Goal: Task Accomplishment & Management: Complete application form

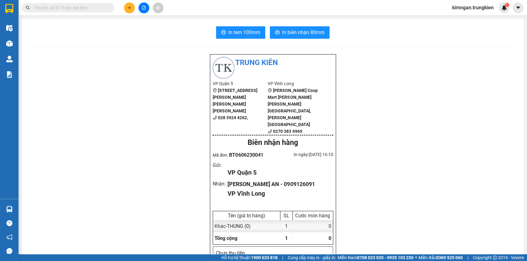
click at [126, 6] on button at bounding box center [129, 7] width 11 height 11
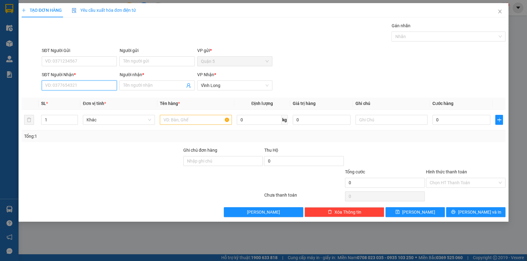
click at [69, 83] on input "SĐT Người Nhận *" at bounding box center [79, 85] width 75 height 10
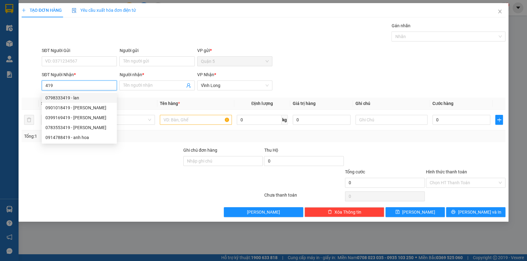
click at [74, 96] on div "0798333419 - lan" at bounding box center [79, 97] width 68 height 7
type input "0798333419"
type input "lan"
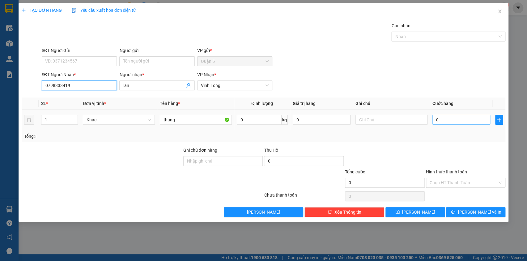
type input "0798333419"
click at [442, 117] on input "0" at bounding box center [462, 120] width 58 height 10
type input "5"
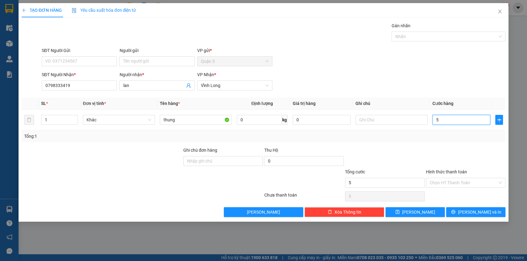
type input "50"
type input "50.000"
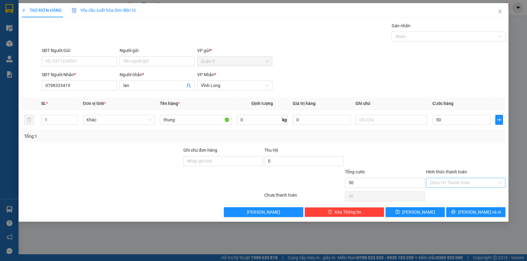
type input "50.000"
drag, startPoint x: 444, startPoint y: 180, endPoint x: 442, endPoint y: 194, distance: 14.3
click at [444, 181] on input "Hình thức thanh toán" at bounding box center [464, 182] width 68 height 9
click at [446, 190] on div "Tại văn phòng" at bounding box center [466, 195] width 80 height 10
type input "0"
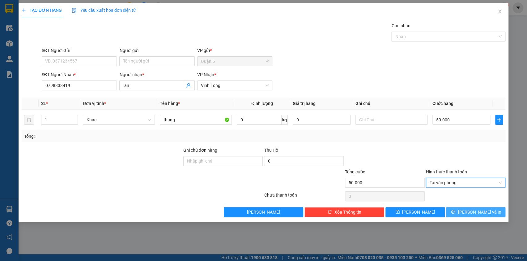
click at [488, 210] on button "[PERSON_NAME] và In" at bounding box center [475, 212] width 59 height 10
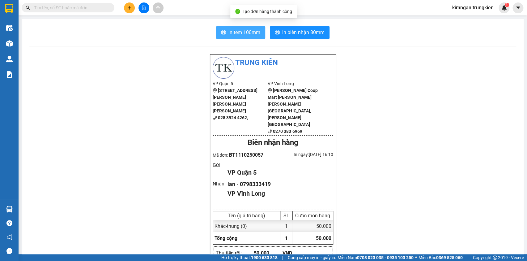
drag, startPoint x: 239, startPoint y: 31, endPoint x: 245, endPoint y: 32, distance: 5.9
click at [241, 31] on span "In tem 100mm" at bounding box center [245, 32] width 32 height 8
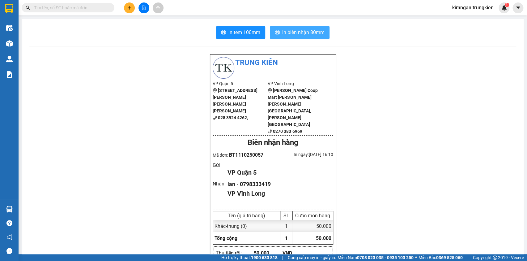
drag, startPoint x: 296, startPoint y: 31, endPoint x: 325, endPoint y: 37, distance: 29.1
click at [296, 31] on span "In biên nhận 80mm" at bounding box center [303, 32] width 42 height 8
click at [131, 4] on button at bounding box center [129, 7] width 11 height 11
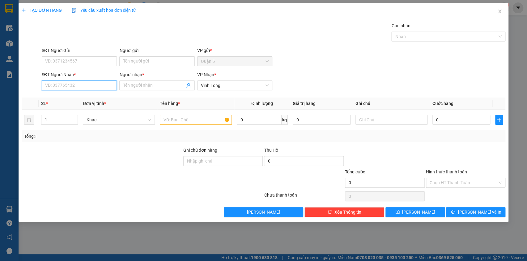
click at [55, 87] on input "SĐT Người Nhận *" at bounding box center [79, 85] width 75 height 10
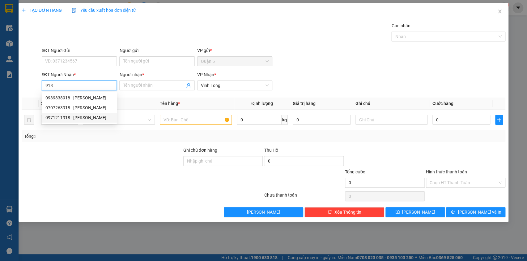
click at [76, 118] on div "0971211918 - [PERSON_NAME]" at bounding box center [79, 117] width 68 height 7
type input "0971211918"
type input "khoa"
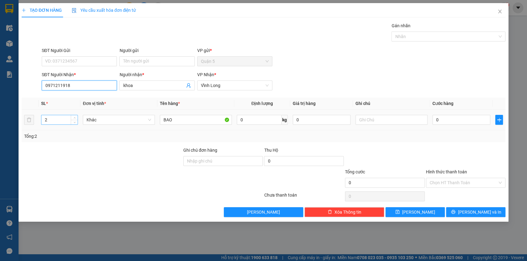
type input "0971211918"
click at [48, 119] on input "2" at bounding box center [59, 119] width 36 height 9
type input "1"
click at [474, 212] on span "[PERSON_NAME] và In" at bounding box center [479, 211] width 43 height 7
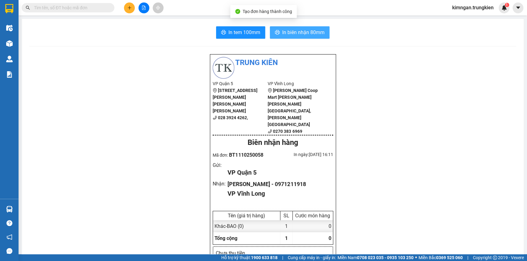
drag, startPoint x: 287, startPoint y: 31, endPoint x: 356, endPoint y: 60, distance: 74.8
click at [287, 31] on span "In biên nhận 80mm" at bounding box center [303, 32] width 42 height 8
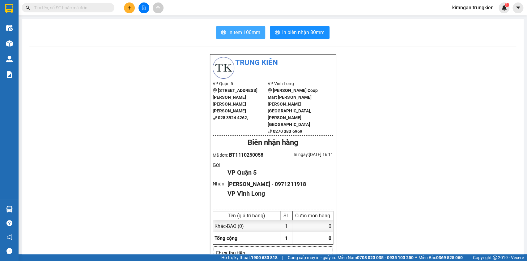
drag, startPoint x: 242, startPoint y: 32, endPoint x: 278, endPoint y: 49, distance: 39.4
click at [242, 32] on span "In tem 100mm" at bounding box center [245, 32] width 32 height 8
click at [88, 9] on input "text" at bounding box center [70, 7] width 73 height 7
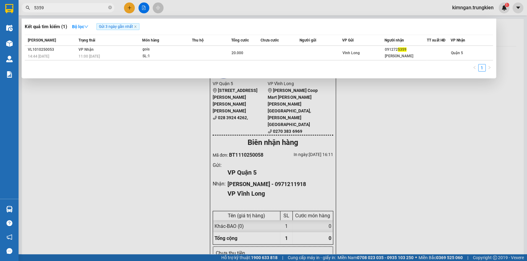
type input "5359"
drag, startPoint x: 160, startPoint y: 127, endPoint x: 144, endPoint y: 107, distance: 25.9
click at [156, 125] on div at bounding box center [263, 130] width 527 height 261
click at [110, 7] on icon "close-circle" at bounding box center [110, 8] width 4 height 4
type input "727"
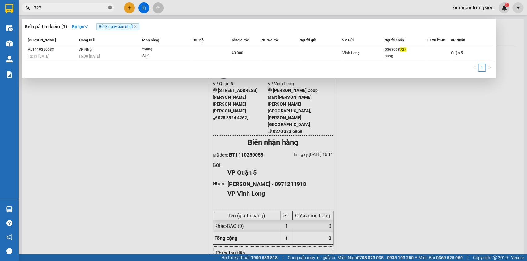
click at [110, 6] on icon "close-circle" at bounding box center [110, 8] width 4 height 4
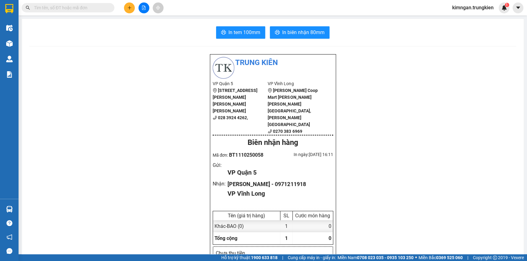
click at [96, 6] on input "text" at bounding box center [70, 7] width 73 height 7
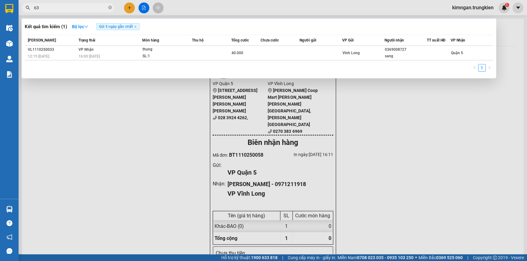
type input "631"
click at [109, 7] on icon "close-circle" at bounding box center [110, 8] width 4 height 4
type input "727"
click at [110, 7] on icon "close-circle" at bounding box center [110, 8] width 4 height 4
type input "297"
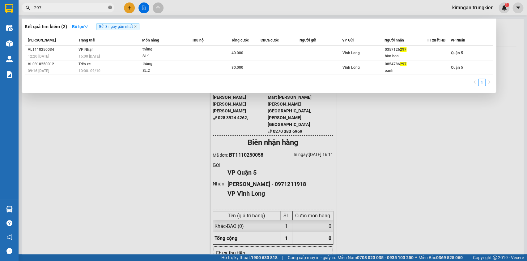
click at [112, 6] on icon "close-circle" at bounding box center [110, 8] width 4 height 4
type input "048"
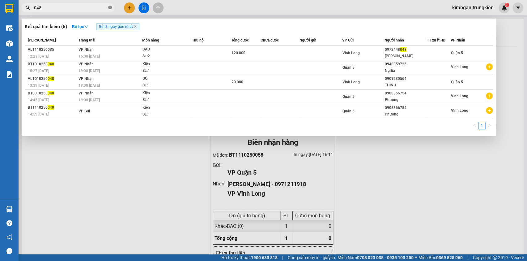
click at [110, 8] on icon "close-circle" at bounding box center [110, 8] width 4 height 4
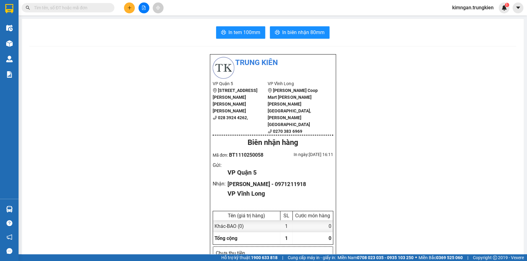
click at [125, 6] on div at bounding box center [144, 7] width 46 height 11
click at [125, 6] on button at bounding box center [129, 7] width 11 height 11
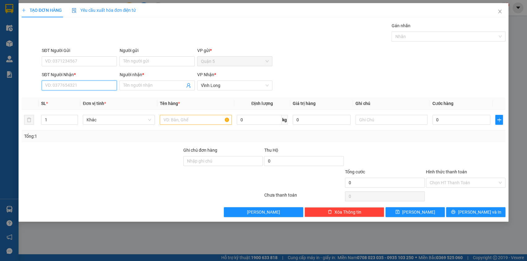
click at [84, 83] on input "SĐT Người Nhận *" at bounding box center [79, 85] width 75 height 10
click at [88, 102] on div "0949686465 - [PERSON_NAME]" at bounding box center [79, 98] width 75 height 10
type input "0949686465"
type input "Phương"
type input "0949686465"
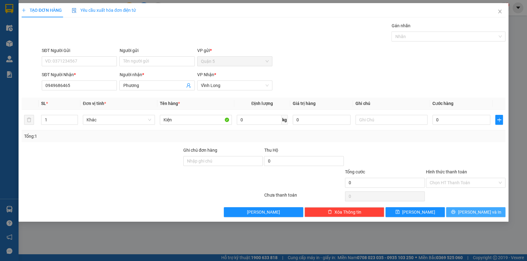
drag, startPoint x: 464, startPoint y: 216, endPoint x: 460, endPoint y: 213, distance: 5.3
click at [461, 215] on button "[PERSON_NAME] và In" at bounding box center [475, 212] width 59 height 10
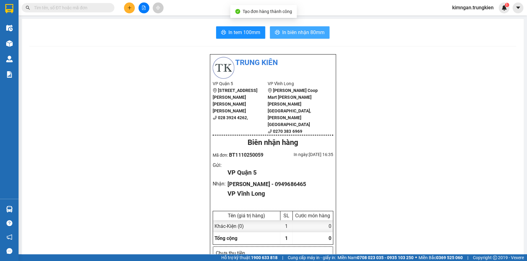
click at [311, 31] on span "In biên nhận 80mm" at bounding box center [303, 32] width 42 height 8
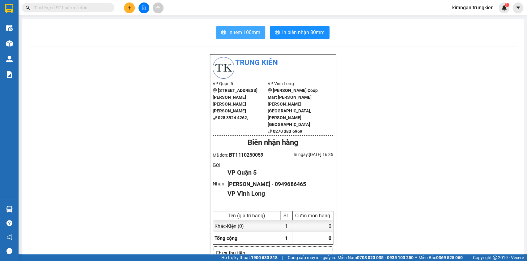
click at [249, 30] on span "In tem 100mm" at bounding box center [245, 32] width 32 height 8
click at [132, 9] on button at bounding box center [129, 7] width 11 height 11
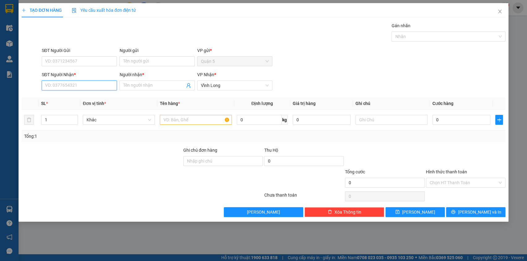
click at [92, 89] on input "SĐT Người Nhận *" at bounding box center [79, 85] width 75 height 10
click at [99, 97] on div "0908366754 - [PERSON_NAME]" at bounding box center [79, 97] width 68 height 7
type input "0908366754"
type input "Phượng"
type input "0908366754"
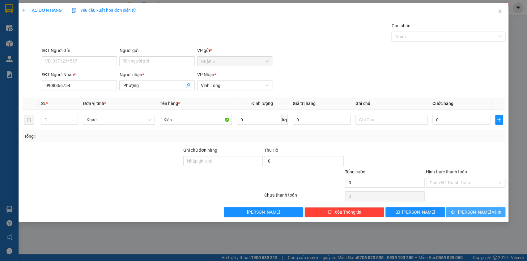
click at [482, 210] on button "[PERSON_NAME] và In" at bounding box center [475, 212] width 59 height 10
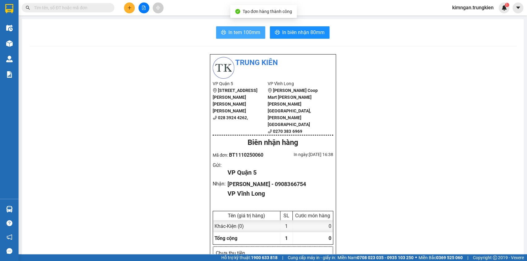
click at [229, 31] on span "In tem 100mm" at bounding box center [245, 32] width 32 height 8
click at [276, 35] on icon "printer" at bounding box center [277, 32] width 5 height 5
click at [127, 8] on icon "plus" at bounding box center [129, 8] width 4 height 4
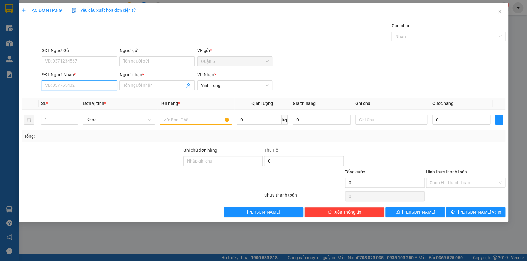
click at [67, 84] on input "SĐT Người Nhận *" at bounding box center [79, 85] width 75 height 10
click at [87, 95] on div "0908366754 - [PERSON_NAME]" at bounding box center [79, 97] width 68 height 7
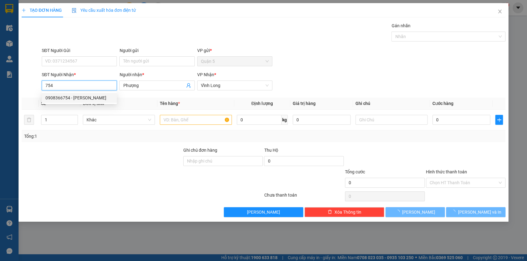
type input "0908366754"
type input "Phượng"
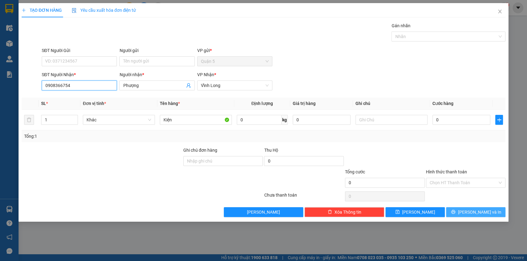
type input "0908366754"
click at [476, 214] on span "[PERSON_NAME] và In" at bounding box center [479, 211] width 43 height 7
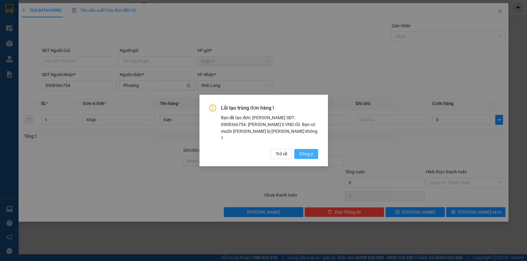
click at [304, 150] on span "Đồng ý" at bounding box center [306, 153] width 14 height 7
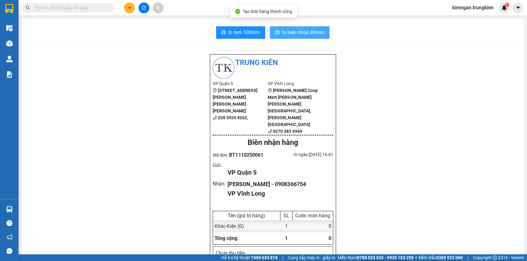
click at [313, 37] on button "In biên nhận 80mm" at bounding box center [300, 32] width 60 height 12
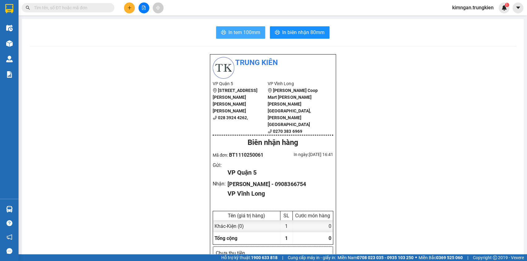
click at [240, 30] on span "In tem 100mm" at bounding box center [245, 32] width 32 height 8
click at [83, 10] on input "text" at bounding box center [70, 7] width 73 height 7
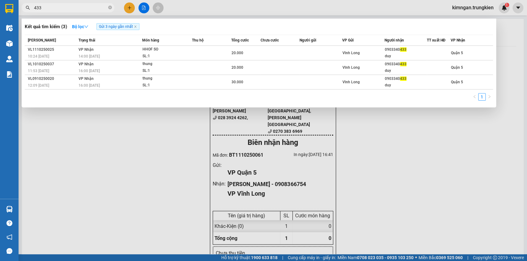
type input "433"
click at [133, 8] on div at bounding box center [263, 130] width 527 height 261
click at [134, 7] on button at bounding box center [129, 7] width 11 height 11
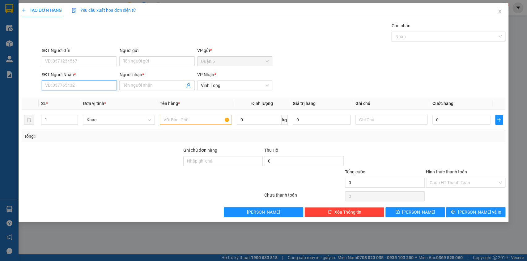
click at [103, 83] on input "SĐT Người Nhận *" at bounding box center [79, 85] width 75 height 10
click at [95, 97] on div "0908366754 - [PERSON_NAME]" at bounding box center [79, 97] width 68 height 7
type input "0908366754"
type input "Phượng"
type input "0908366754"
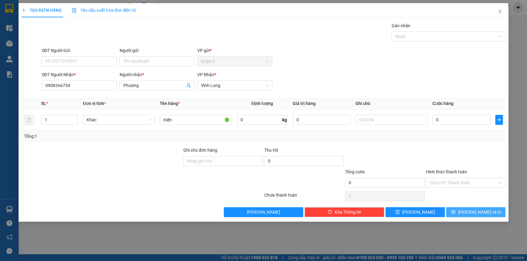
click at [477, 209] on span "[PERSON_NAME] và In" at bounding box center [479, 211] width 43 height 7
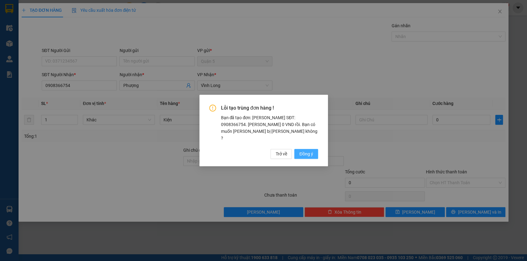
click at [300, 150] on span "Đồng ý" at bounding box center [306, 153] width 14 height 7
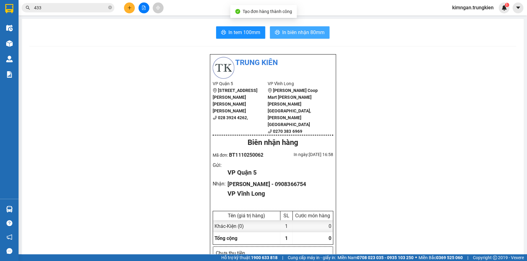
click at [305, 37] on button "In biên nhận 80mm" at bounding box center [300, 32] width 60 height 12
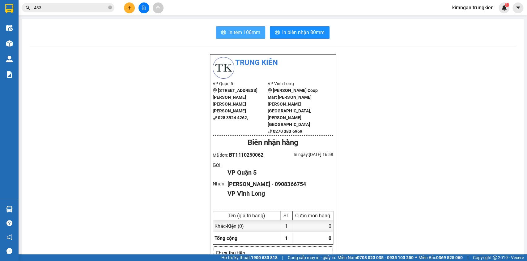
click at [236, 32] on span "In tem 100mm" at bounding box center [245, 32] width 32 height 8
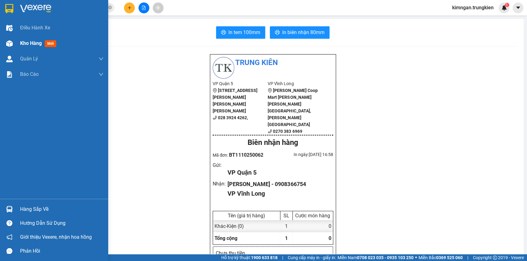
click at [17, 45] on div "Kho hàng mới" at bounding box center [54, 43] width 108 height 15
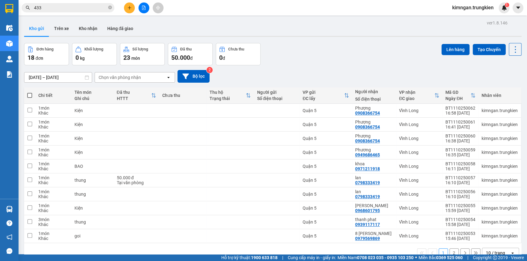
click at [31, 94] on span at bounding box center [29, 95] width 5 height 5
click at [30, 92] on input "checkbox" at bounding box center [30, 92] width 0 height 0
checkbox input "true"
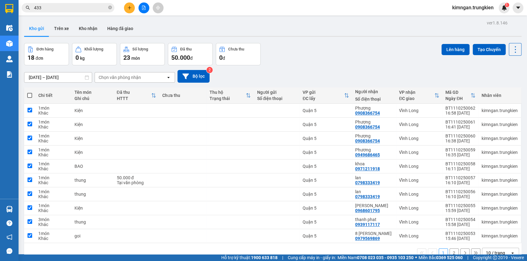
checkbox input "true"
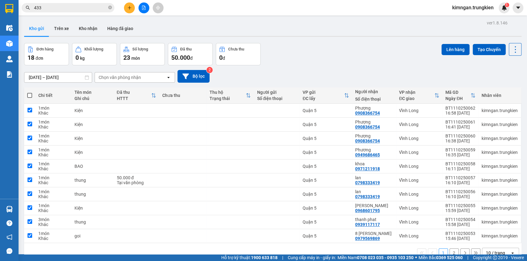
checkbox input "true"
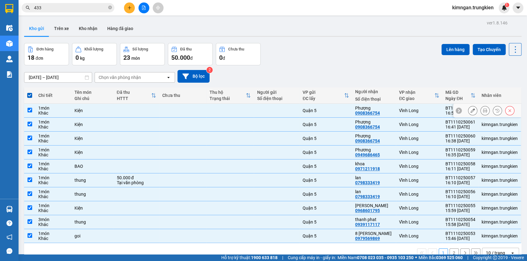
click at [123, 110] on td at bounding box center [136, 111] width 46 height 14
checkbox input "false"
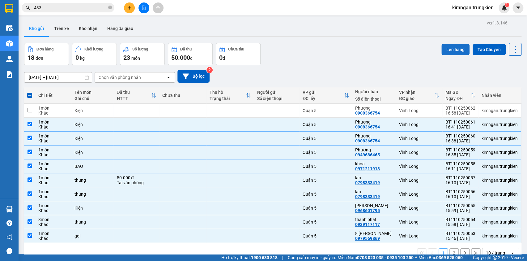
click at [448, 51] on button "Lên hàng" at bounding box center [456, 49] width 28 height 11
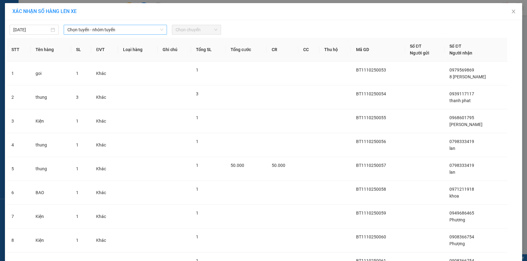
click at [113, 29] on span "Chọn tuyến - nhóm tuyến" at bounding box center [115, 29] width 96 height 9
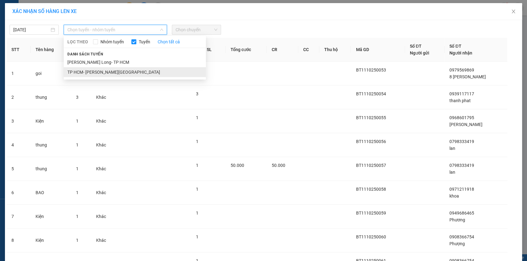
click at [110, 71] on li "TP HCM- [PERSON_NAME][GEOGRAPHIC_DATA]" at bounding box center [135, 72] width 142 height 10
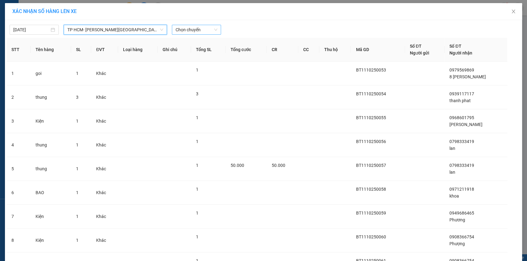
click at [190, 28] on span "Chọn chuyến" at bounding box center [197, 29] width 42 height 9
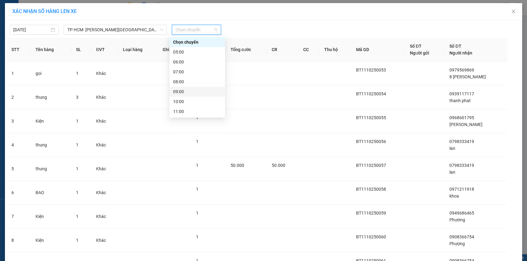
scroll to position [56, 0]
click at [198, 116] on div "17:00" at bounding box center [197, 114] width 48 height 7
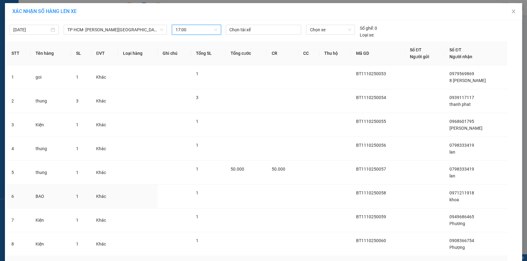
scroll to position [64, 0]
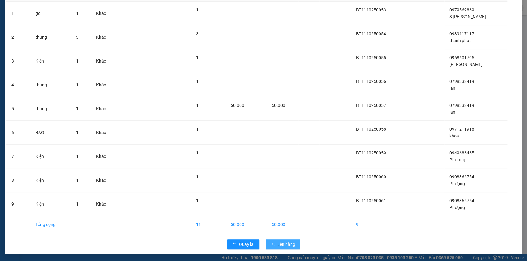
click at [268, 242] on button "Lên hàng" at bounding box center [283, 244] width 35 height 10
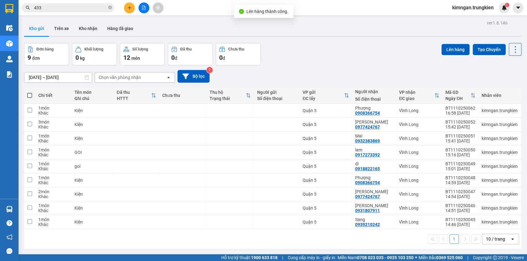
click at [29, 93] on span at bounding box center [29, 95] width 5 height 5
click at [30, 92] on input "checkbox" at bounding box center [30, 92] width 0 height 0
checkbox input "true"
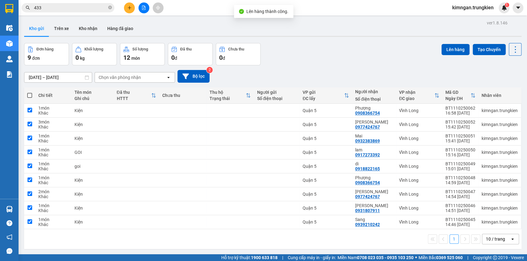
checkbox input "true"
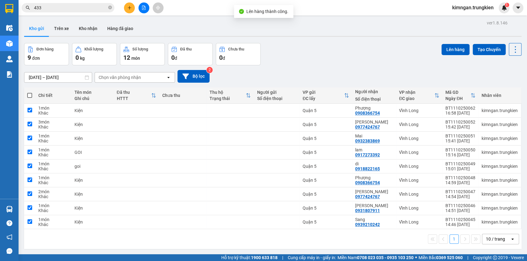
checkbox input "true"
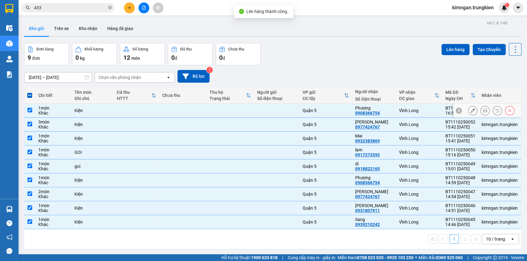
click at [83, 112] on div "Kiện" at bounding box center [93, 110] width 36 height 5
checkbox input "false"
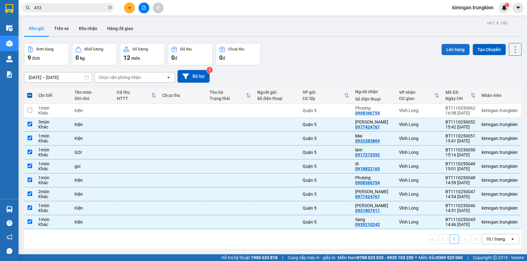
click at [454, 53] on button "Lên hàng" at bounding box center [456, 49] width 28 height 11
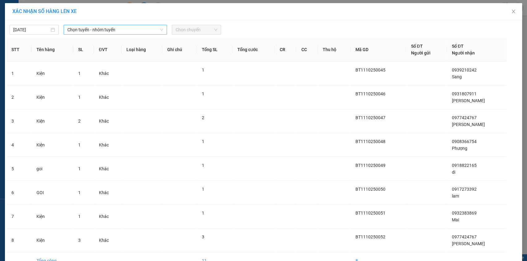
click at [135, 27] on span "Chọn tuyến - nhóm tuyến" at bounding box center [115, 29] width 96 height 9
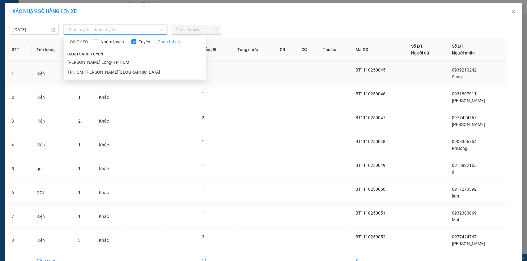
click at [116, 76] on li "TP HCM- [PERSON_NAME][GEOGRAPHIC_DATA]" at bounding box center [135, 72] width 142 height 10
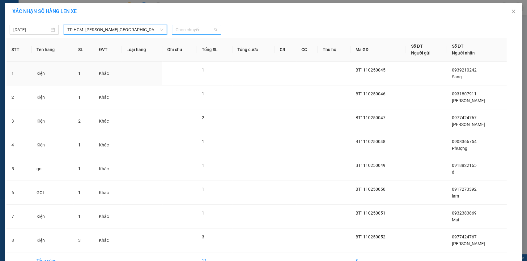
click at [201, 30] on span "Chọn chuyến" at bounding box center [197, 29] width 42 height 9
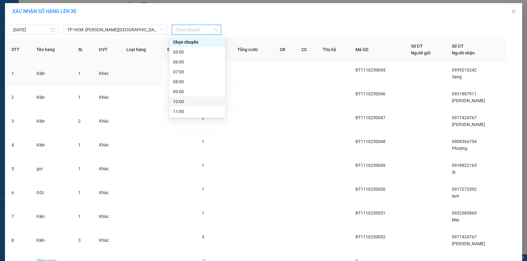
scroll to position [79, 0]
click at [200, 88] on div "17:00" at bounding box center [197, 92] width 56 height 10
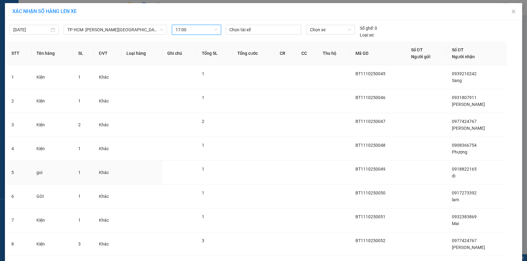
scroll to position [40, 0]
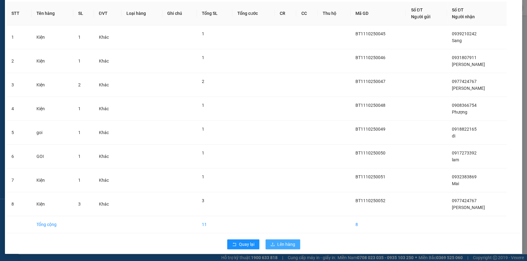
click at [285, 239] on button "Lên hàng" at bounding box center [283, 244] width 35 height 10
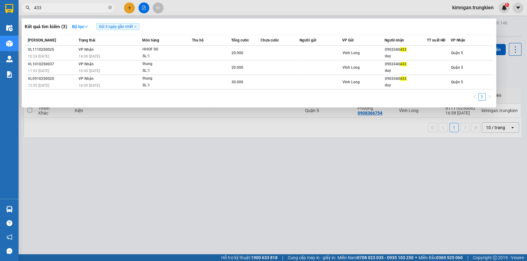
click at [109, 13] on div "Kết quả [PERSON_NAME] ( 3 ) Bộ lọc Gửi 3 ngày gần nhất Mã ĐH Trạng thái Món hàn…" at bounding box center [60, 7] width 121 height 11
click at [110, 9] on icon "close-circle" at bounding box center [110, 8] width 4 height 4
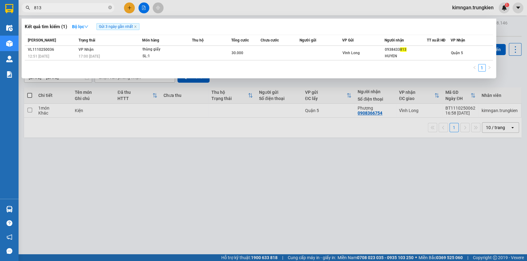
type input "813"
click at [127, 3] on div at bounding box center [263, 130] width 527 height 261
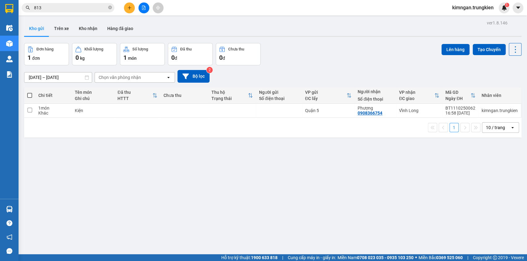
click at [127, 3] on button at bounding box center [129, 7] width 11 height 11
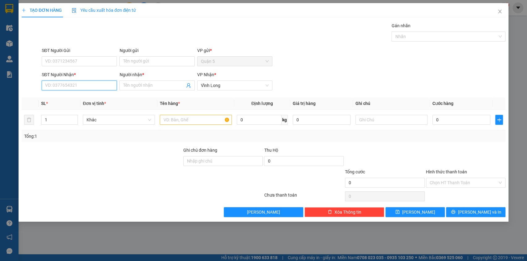
click at [73, 85] on input "SĐT Người Nhận *" at bounding box center [79, 85] width 75 height 10
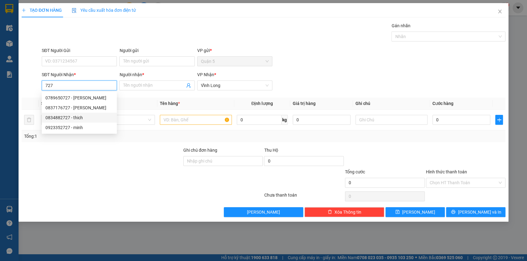
click at [94, 118] on div "0834882727 - thich" at bounding box center [79, 117] width 68 height 7
type input "0834882727"
type input "thich"
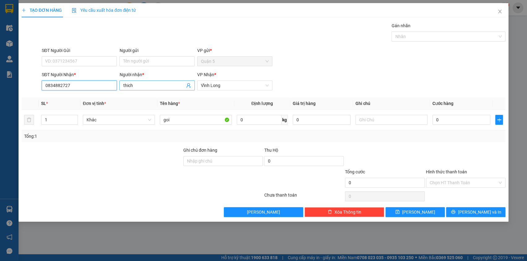
type input "0834882727"
drag, startPoint x: 142, startPoint y: 87, endPoint x: 116, endPoint y: 80, distance: 26.3
click at [116, 80] on div "SĐT Người [PERSON_NAME] * 0834882727 Người [PERSON_NAME] * [PERSON_NAME] [PERSO…" at bounding box center [274, 82] width 466 height 22
type input "Thích"
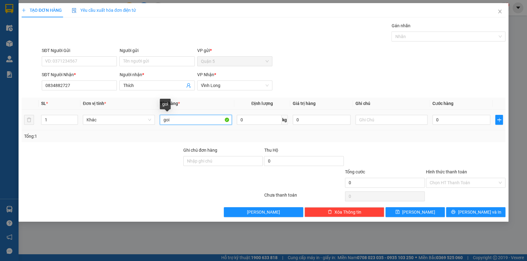
drag, startPoint x: 177, startPoint y: 120, endPoint x: 162, endPoint y: 122, distance: 15.0
click at [162, 122] on input "goi" at bounding box center [196, 120] width 72 height 10
type input "Gói"
click at [473, 208] on span "[PERSON_NAME] và In" at bounding box center [479, 211] width 43 height 7
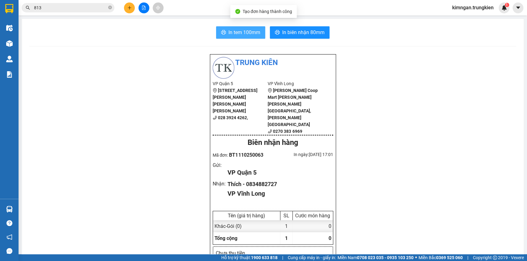
click at [242, 29] on span "In tem 100mm" at bounding box center [245, 32] width 32 height 8
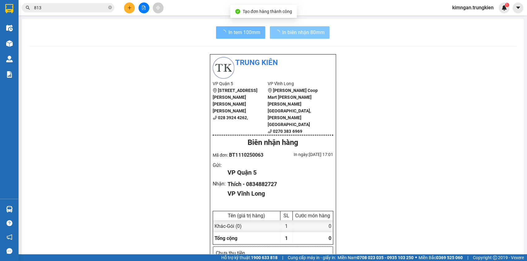
click at [302, 32] on span "In biên nhận 80mm" at bounding box center [303, 32] width 42 height 8
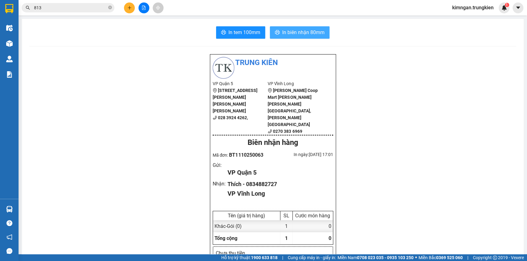
click at [302, 32] on span "In biên nhận 80mm" at bounding box center [303, 32] width 42 height 8
click at [309, 26] on button "In biên nhận 80mm" at bounding box center [300, 32] width 60 height 12
click at [297, 35] on span "In biên nhận 80mm" at bounding box center [303, 32] width 42 height 8
drag, startPoint x: 127, startPoint y: 42, endPoint x: 122, endPoint y: 31, distance: 12.1
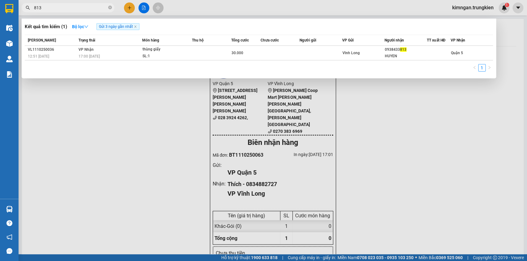
click at [107, 7] on span "813" at bounding box center [68, 7] width 93 height 9
click at [108, 6] on icon "close-circle" at bounding box center [110, 8] width 4 height 4
type input "0925"
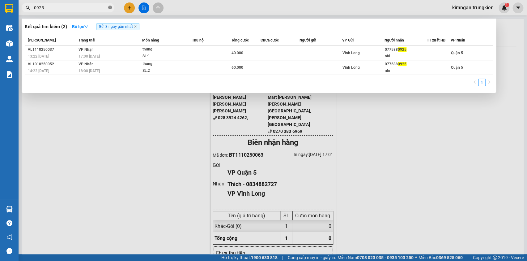
click at [109, 7] on icon "close-circle" at bounding box center [110, 8] width 4 height 4
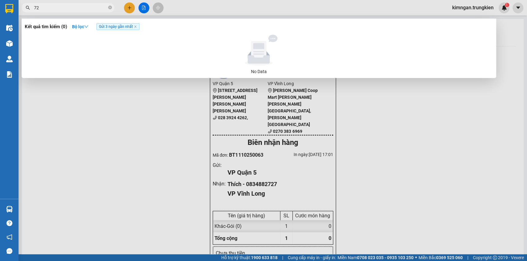
click at [69, 8] on input "72" at bounding box center [70, 7] width 73 height 7
type input "727"
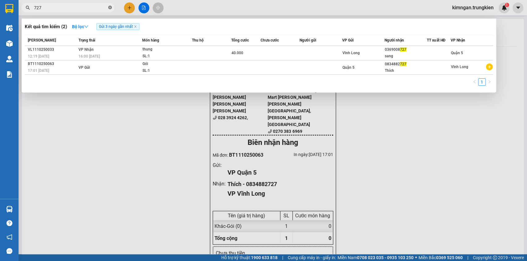
click at [111, 9] on icon "close-circle" at bounding box center [110, 8] width 4 height 4
type input "813"
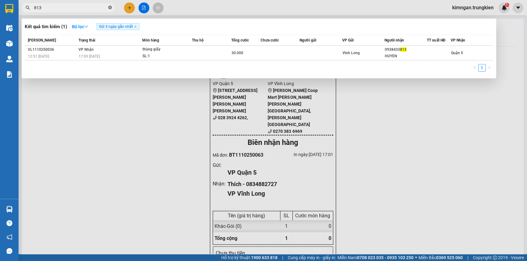
click at [111, 7] on icon "close-circle" at bounding box center [110, 8] width 4 height 4
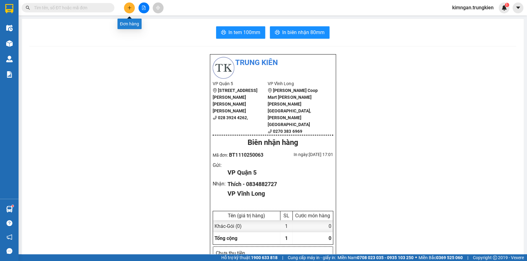
click at [131, 8] on icon "plus" at bounding box center [129, 8] width 4 height 4
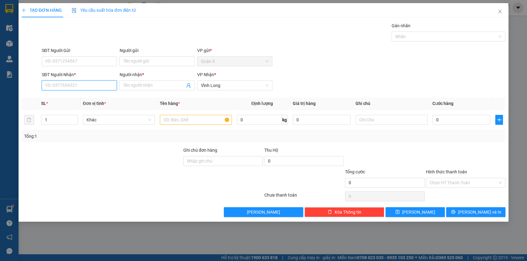
click at [69, 87] on input "SĐT Người Nhận *" at bounding box center [79, 85] width 75 height 10
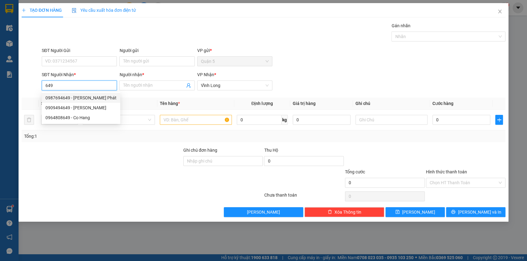
click at [91, 100] on div "0987694649 - [PERSON_NAME] Phát" at bounding box center [80, 97] width 71 height 7
type input "0987694649"
type input "[PERSON_NAME] Phát"
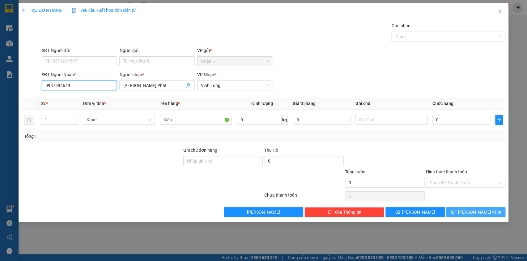
type input "0987694649"
click at [475, 211] on span "[PERSON_NAME] và In" at bounding box center [479, 211] width 43 height 7
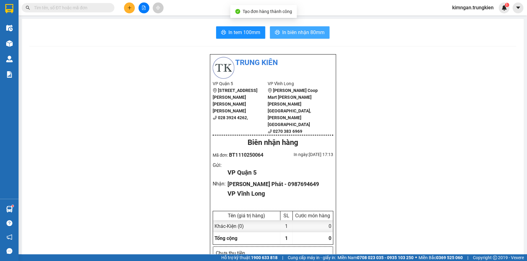
click at [288, 28] on span "In biên nhận 80mm" at bounding box center [303, 32] width 42 height 8
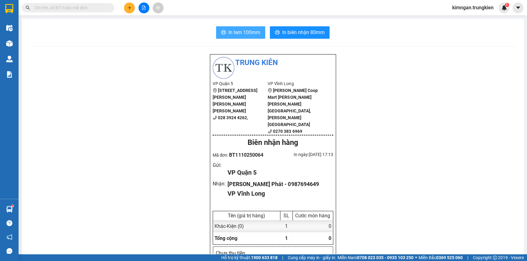
click at [250, 34] on span "In tem 100mm" at bounding box center [245, 32] width 32 height 8
click at [129, 9] on icon "plus" at bounding box center [129, 8] width 4 height 4
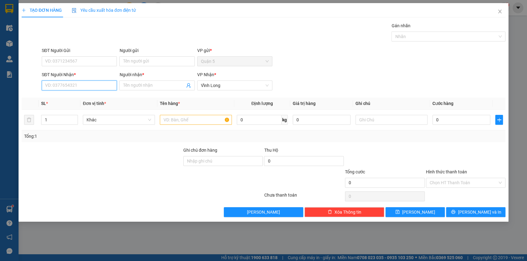
click at [90, 85] on input "SĐT Người Nhận *" at bounding box center [79, 85] width 75 height 10
drag, startPoint x: 100, startPoint y: 96, endPoint x: 107, endPoint y: 96, distance: 6.5
click at [100, 96] on div "0906009560 - [PERSON_NAME]" at bounding box center [79, 97] width 68 height 7
type input "0906009560"
type input "[PERSON_NAME]"
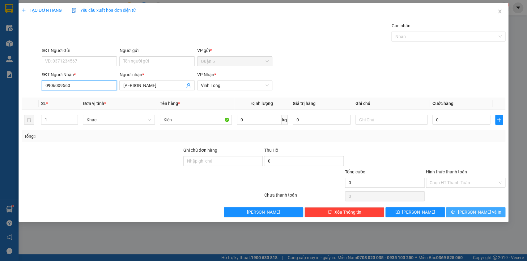
type input "0906009560"
drag, startPoint x: 469, startPoint y: 210, endPoint x: 467, endPoint y: 200, distance: 10.0
click at [472, 211] on button "[PERSON_NAME] và In" at bounding box center [475, 212] width 59 height 10
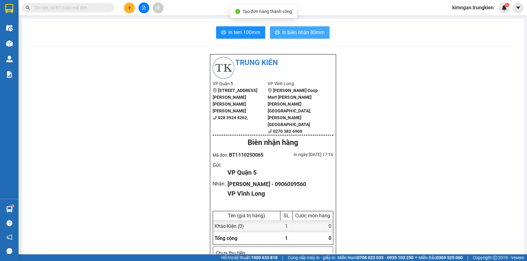
click at [289, 32] on span "In biên nhận 80mm" at bounding box center [303, 32] width 42 height 8
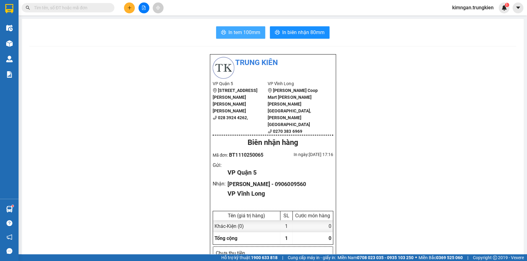
click at [229, 28] on span "In tem 100mm" at bounding box center [245, 32] width 32 height 8
click at [86, 10] on input "text" at bounding box center [70, 7] width 73 height 7
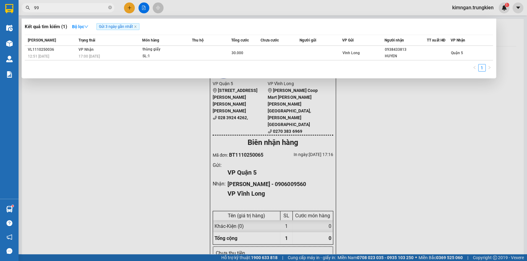
type input "997"
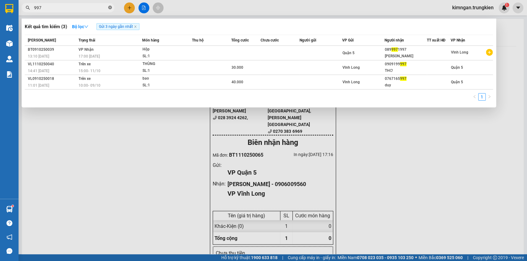
click at [111, 9] on icon "close-circle" at bounding box center [110, 8] width 4 height 4
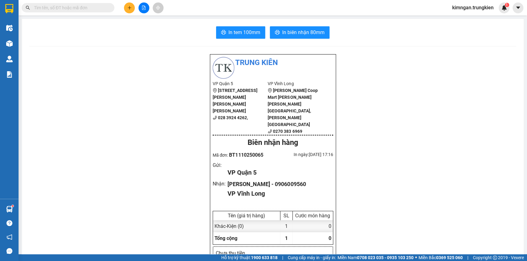
click at [131, 8] on icon "plus" at bounding box center [129, 8] width 4 height 4
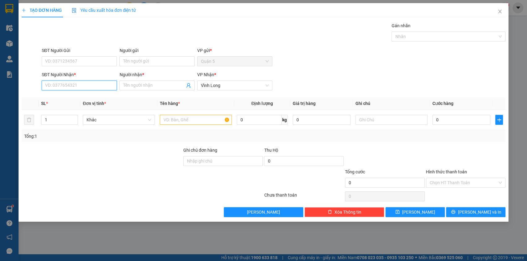
click at [71, 81] on input "SĐT Người Nhận *" at bounding box center [79, 85] width 75 height 10
type input "7"
click at [81, 116] on div "0913633778 - [PERSON_NAME]" at bounding box center [79, 117] width 68 height 7
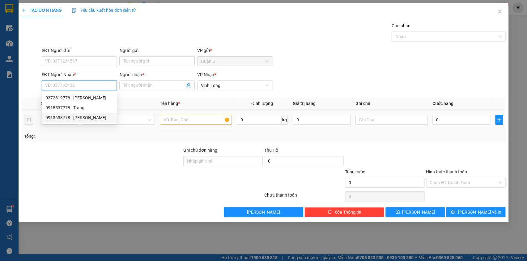
type input "0913633778"
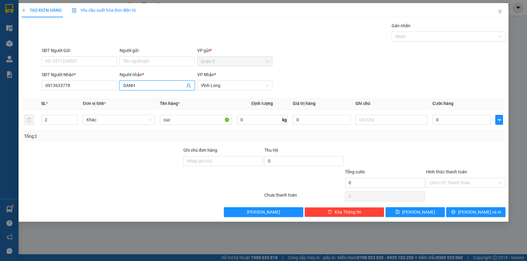
click at [148, 85] on input "DANH" at bounding box center [154, 85] width 62 height 7
type input "D"
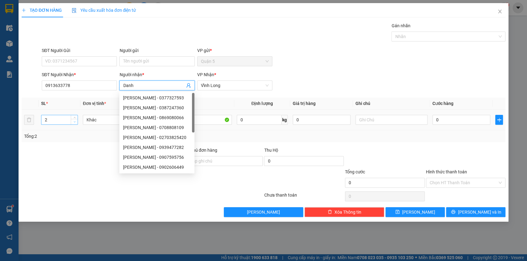
type input "Danh"
type input "1"
click at [77, 122] on span "Decrease Value" at bounding box center [74, 122] width 7 height 6
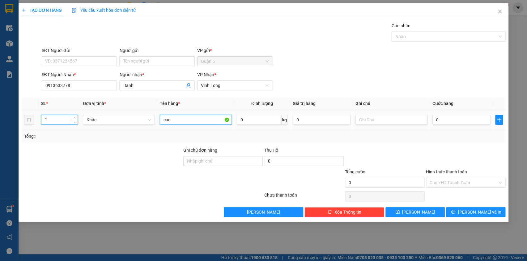
click at [210, 122] on input "cuc" at bounding box center [196, 120] width 72 height 10
type input "c"
type input "Kiện"
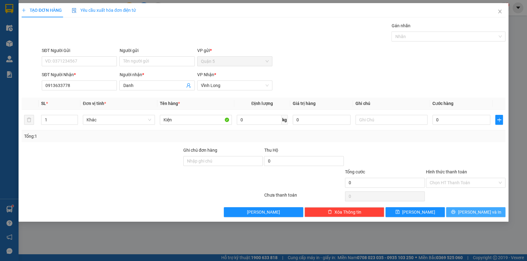
click at [472, 208] on span "[PERSON_NAME] và In" at bounding box center [479, 211] width 43 height 7
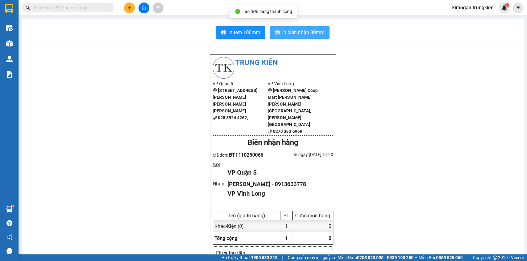
click at [300, 30] on span "In biên nhận 80mm" at bounding box center [303, 32] width 42 height 8
click at [237, 31] on span "In tem 100mm" at bounding box center [245, 32] width 32 height 8
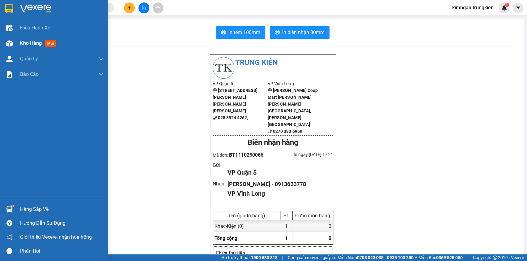
click at [37, 43] on span "Kho hàng" at bounding box center [31, 43] width 22 height 6
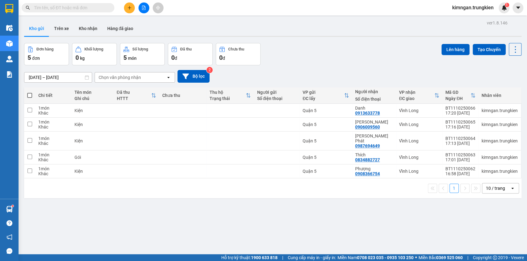
click at [131, 12] on button at bounding box center [129, 7] width 11 height 11
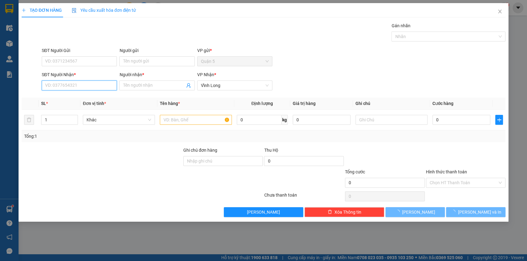
click at [85, 87] on input "SĐT Người Nhận *" at bounding box center [79, 85] width 75 height 10
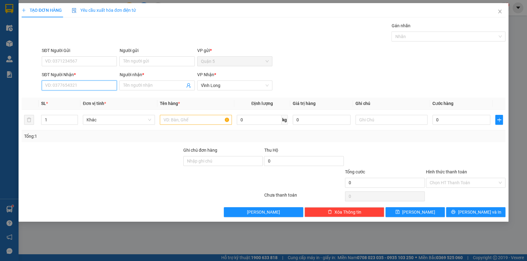
click at [86, 85] on input "SĐT Người Nhận *" at bounding box center [79, 85] width 75 height 10
click at [95, 93] on div "0918717968 - [GEOGRAPHIC_DATA][PERSON_NAME]" at bounding box center [97, 98] width 110 height 10
type input "0918717968"
type input "Đông [PERSON_NAME]"
type input "0918717968"
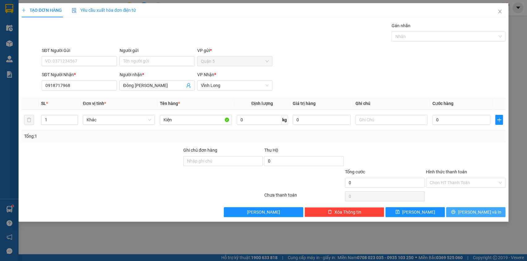
click at [471, 211] on span "[PERSON_NAME] và In" at bounding box center [479, 211] width 43 height 7
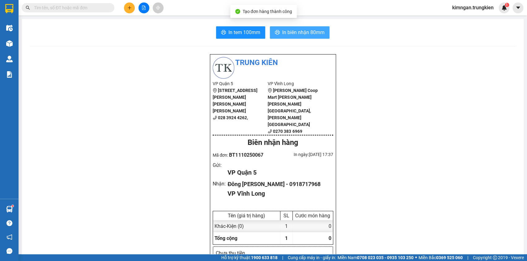
click at [294, 27] on button "In biên nhận 80mm" at bounding box center [300, 32] width 60 height 12
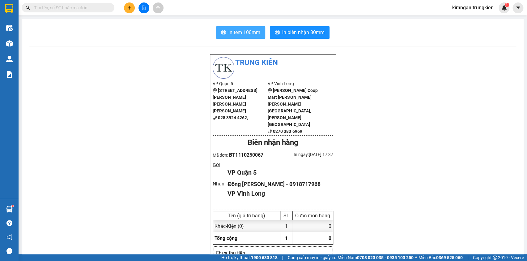
click at [246, 35] on span "In tem 100mm" at bounding box center [245, 32] width 32 height 8
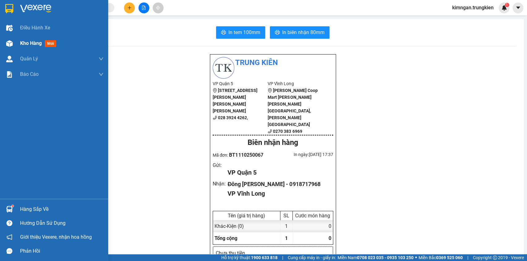
click at [15, 43] on div "Kho hàng mới" at bounding box center [54, 43] width 108 height 15
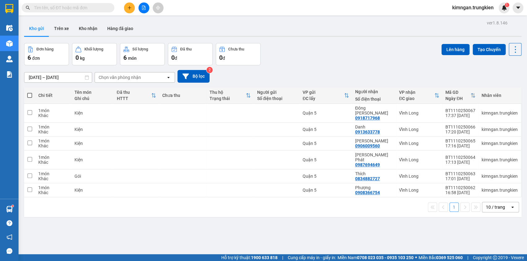
click at [27, 96] on span at bounding box center [29, 95] width 5 height 5
click at [30, 92] on input "checkbox" at bounding box center [30, 92] width 0 height 0
checkbox input "true"
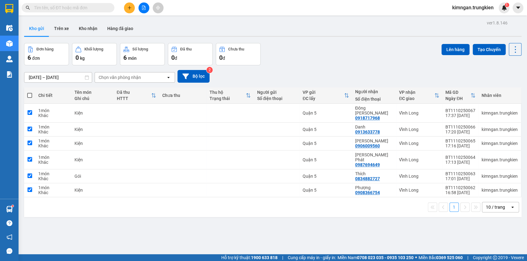
checkbox input "true"
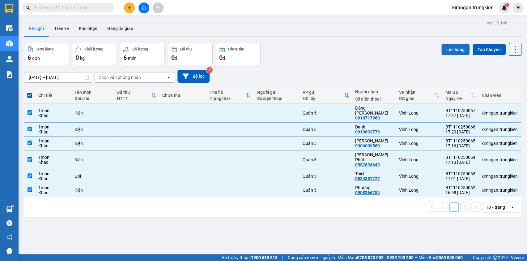
click at [447, 49] on button "Lên hàng" at bounding box center [456, 49] width 28 height 11
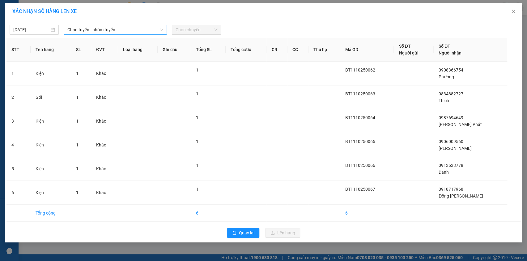
click at [102, 28] on span "Chọn tuyến - nhóm tuyến" at bounding box center [115, 29] width 96 height 9
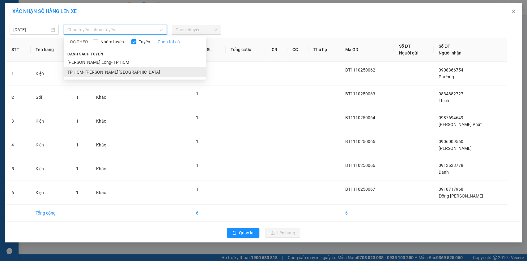
drag, startPoint x: 118, startPoint y: 77, endPoint x: 118, endPoint y: 71, distance: 6.2
click at [118, 75] on div "LỌC THEO Nhóm [PERSON_NAME] tất cả [PERSON_NAME] sách [PERSON_NAME][GEOGRAPHIC_…" at bounding box center [135, 57] width 142 height 41
click at [117, 72] on li "TP HCM- [PERSON_NAME][GEOGRAPHIC_DATA]" at bounding box center [135, 72] width 142 height 10
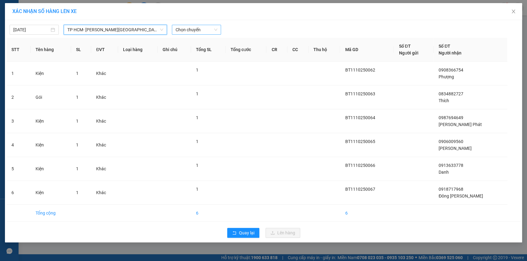
click at [193, 28] on span "Chọn chuyến" at bounding box center [197, 29] width 42 height 9
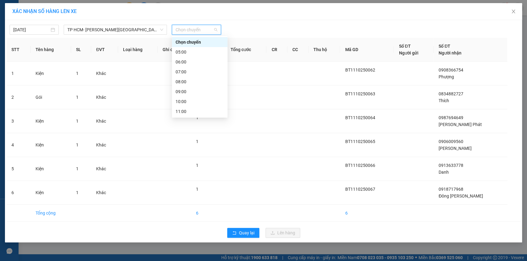
scroll to position [79, 0]
click at [203, 101] on div "18:00" at bounding box center [200, 101] width 48 height 7
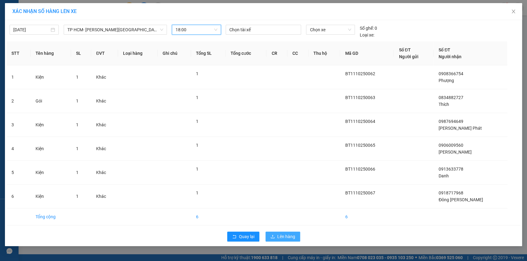
click at [289, 236] on span "Lên hàng" at bounding box center [286, 236] width 18 height 7
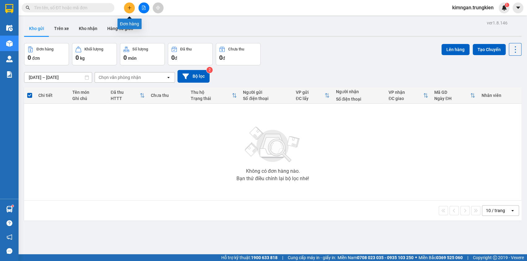
click at [129, 6] on icon "plus" at bounding box center [129, 8] width 4 height 4
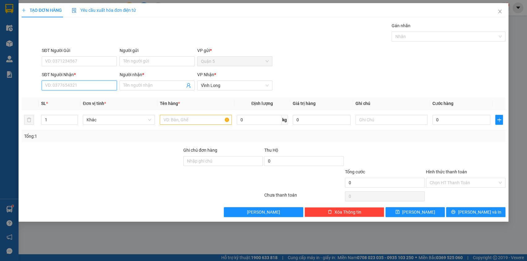
click at [80, 84] on input "SĐT Người Nhận *" at bounding box center [79, 85] width 75 height 10
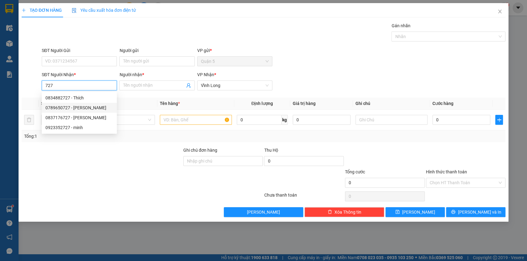
click at [88, 108] on div "0789650727 - [PERSON_NAME]" at bounding box center [79, 107] width 68 height 7
type input "0789650727"
type input "[PERSON_NAME]"
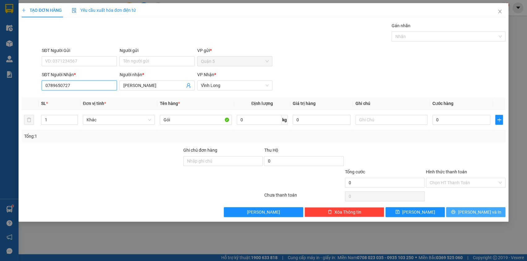
type input "0789650727"
click at [456, 213] on icon "printer" at bounding box center [453, 211] width 4 height 4
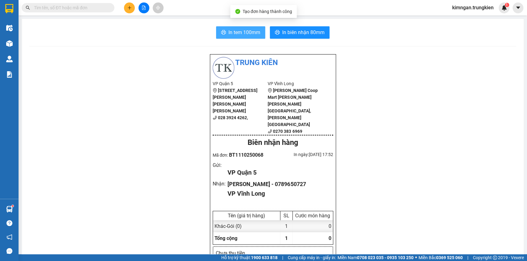
click at [242, 34] on span "In tem 100mm" at bounding box center [245, 32] width 32 height 8
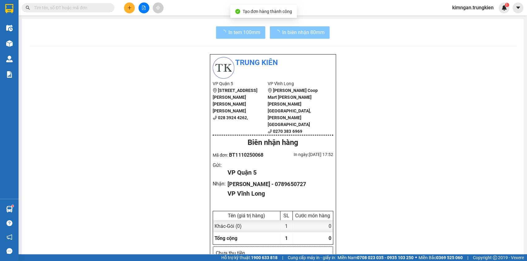
click at [289, 32] on span "In biên nhận 80mm" at bounding box center [303, 32] width 42 height 8
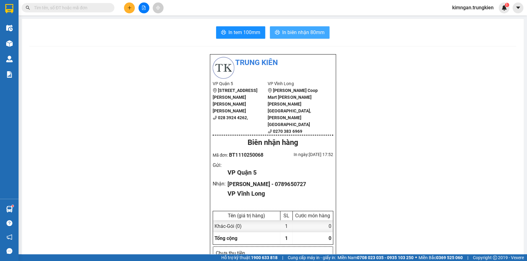
click at [292, 32] on span "In biên nhận 80mm" at bounding box center [303, 32] width 42 height 8
click at [130, 10] on button at bounding box center [129, 7] width 11 height 11
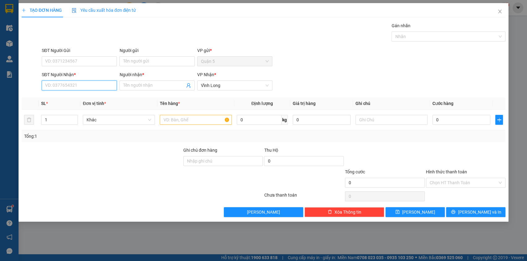
click at [88, 88] on input "SĐT Người Nhận *" at bounding box center [79, 85] width 75 height 10
click at [90, 103] on div "0978355066 - chi loan" at bounding box center [79, 108] width 75 height 10
type input "0978355066"
type input "chi loan"
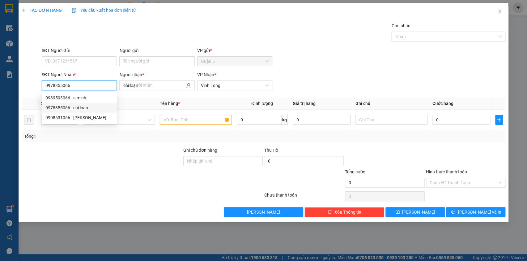
type input "20.000"
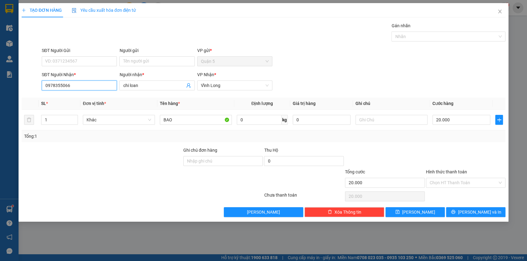
click at [90, 85] on input "0978355066" at bounding box center [79, 85] width 75 height 10
drag, startPoint x: 90, startPoint y: 85, endPoint x: 36, endPoint y: 82, distance: 53.6
click at [36, 82] on div "SĐT Người [PERSON_NAME] * 0978355066 Người [PERSON_NAME] * chi loan [PERSON_NAM…" at bounding box center [264, 82] width 486 height 22
drag, startPoint x: 99, startPoint y: 98, endPoint x: 97, endPoint y: 96, distance: 3.7
click at [97, 96] on div "0939593066 - a minh" at bounding box center [79, 97] width 68 height 7
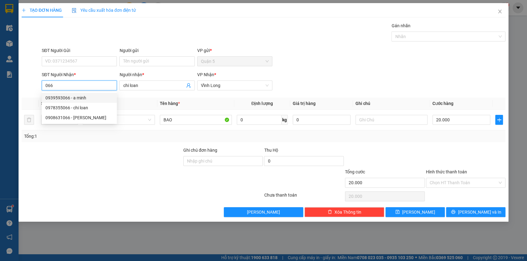
type input "0939593066"
type input "a minh"
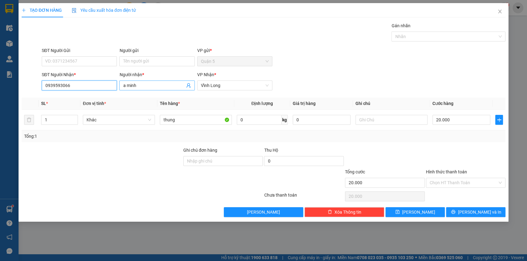
type input "0939593066"
drag, startPoint x: 145, startPoint y: 85, endPoint x: 102, endPoint y: 83, distance: 43.0
click at [102, 83] on div "SĐT Người [PERSON_NAME] * 0939593066 Người [PERSON_NAME] * a [PERSON_NAME] [PER…" at bounding box center [274, 82] width 466 height 22
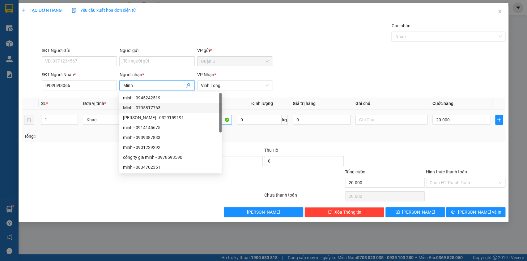
type input "Minh"
click at [208, 121] on input "thung" at bounding box center [196, 120] width 72 height 10
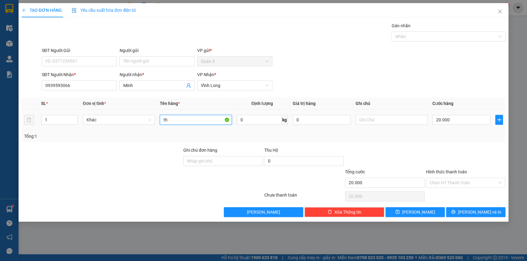
type input "t"
type input "Thùng"
click at [470, 122] on input "20.000" at bounding box center [462, 120] width 58 height 10
type input "0"
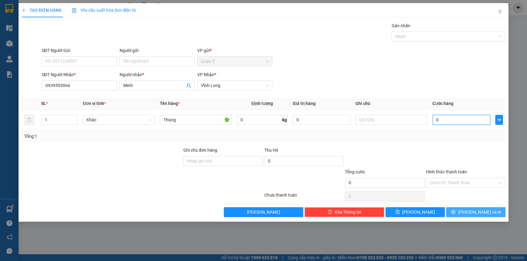
type input "0"
click at [461, 209] on button "[PERSON_NAME] và In" at bounding box center [475, 212] width 59 height 10
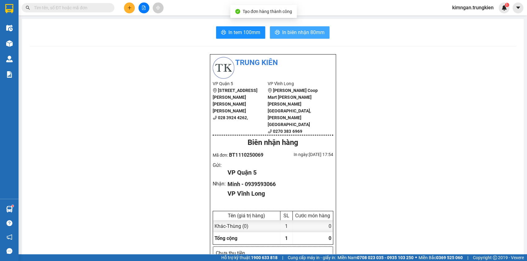
click at [295, 32] on span "In biên nhận 80mm" at bounding box center [303, 32] width 42 height 8
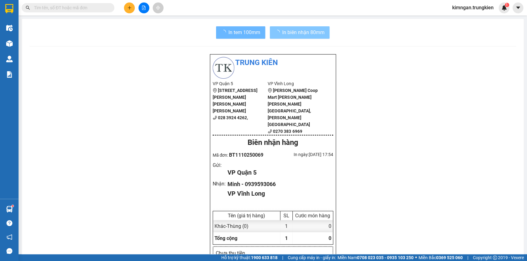
click at [249, 32] on span "In tem 100mm" at bounding box center [245, 32] width 32 height 8
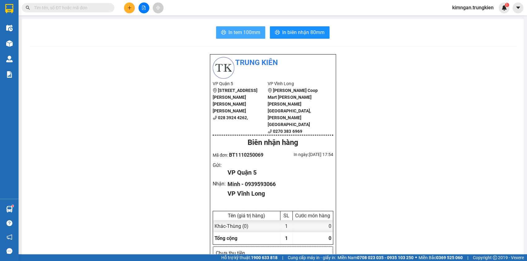
click at [249, 32] on span "In tem 100mm" at bounding box center [245, 32] width 32 height 8
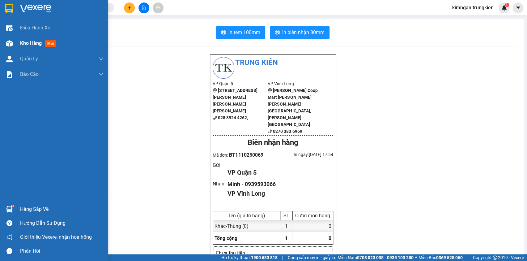
drag, startPoint x: 28, startPoint y: 38, endPoint x: 30, endPoint y: 45, distance: 7.4
click at [30, 45] on div "Kho hàng mới" at bounding box center [61, 43] width 83 height 15
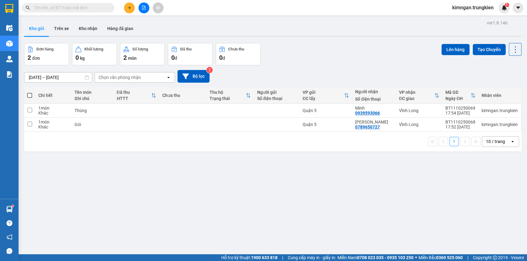
click at [81, 11] on span at bounding box center [68, 7] width 93 height 9
click at [83, 9] on input "text" at bounding box center [70, 7] width 73 height 7
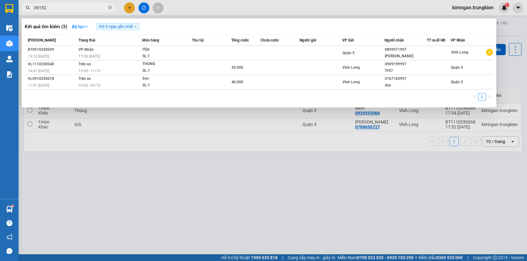
type input "091523"
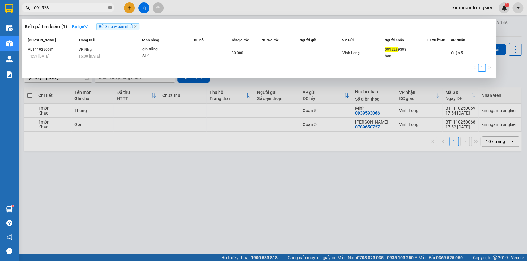
click at [109, 9] on icon "close-circle" at bounding box center [110, 8] width 4 height 4
type input "997"
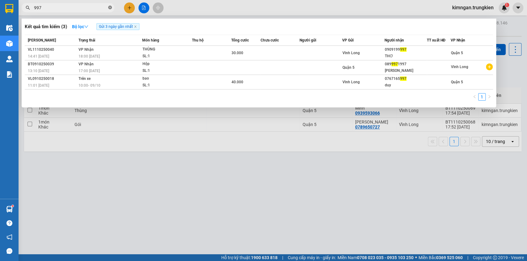
click at [111, 8] on icon "close-circle" at bounding box center [110, 8] width 4 height 4
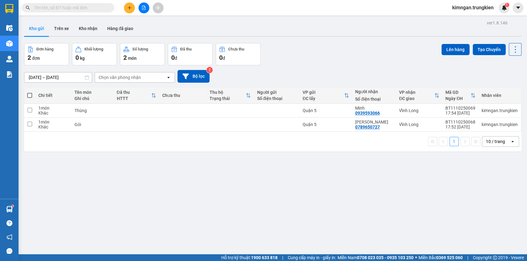
click at [93, 8] on input "text" at bounding box center [70, 7] width 73 height 7
click at [130, 4] on button at bounding box center [129, 7] width 11 height 11
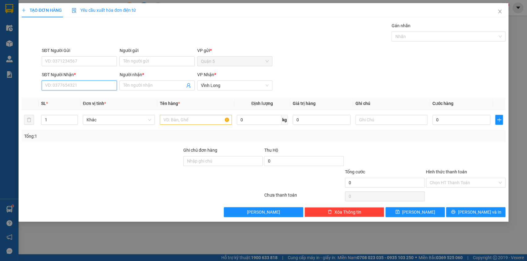
click at [93, 85] on input "SĐT Người Nhận *" at bounding box center [79, 85] width 75 height 10
click at [99, 97] on div "0977424767 - [PERSON_NAME]" at bounding box center [79, 97] width 68 height 7
type input "0977424767"
type input "[PERSON_NAME]"
type input "0977424767"
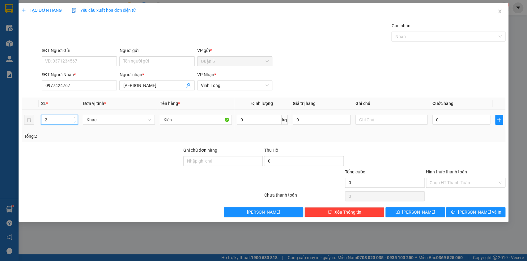
click at [75, 122] on icon "down" at bounding box center [75, 122] width 2 height 2
type input "1"
click at [75, 122] on icon "down" at bounding box center [75, 122] width 2 height 2
click at [475, 211] on span "[PERSON_NAME] và In" at bounding box center [479, 211] width 43 height 7
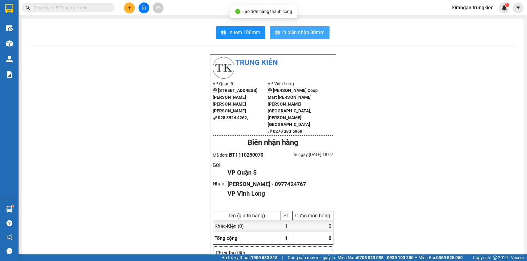
click at [295, 33] on span "In biên nhận 80mm" at bounding box center [303, 32] width 42 height 8
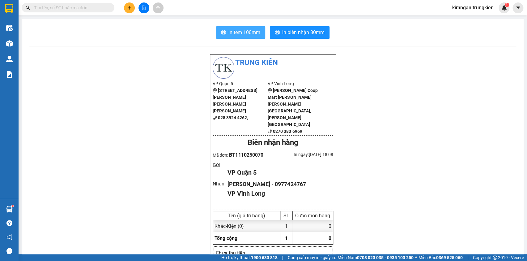
click at [241, 31] on span "In tem 100mm" at bounding box center [245, 32] width 32 height 8
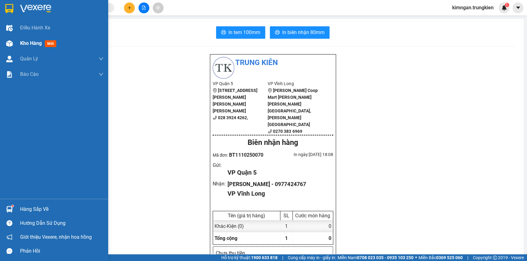
click at [25, 44] on span "Kho hàng" at bounding box center [31, 43] width 22 height 6
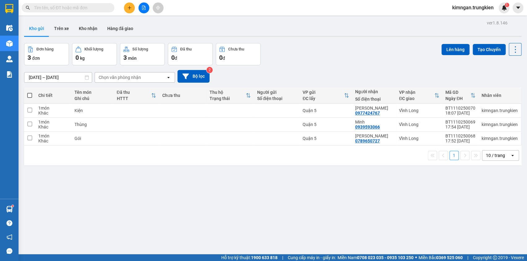
click at [84, 8] on input "text" at bounding box center [70, 7] width 73 height 7
drag, startPoint x: 135, startPoint y: 9, endPoint x: 133, endPoint y: 7, distance: 3.2
click at [133, 9] on div at bounding box center [144, 7] width 46 height 11
click at [133, 7] on button at bounding box center [129, 7] width 11 height 11
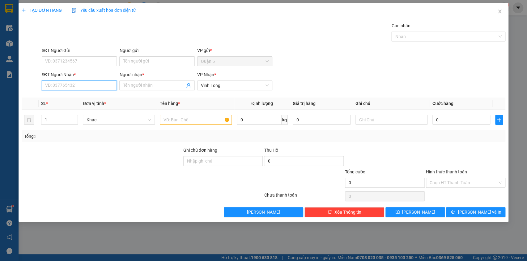
click at [74, 84] on input "SĐT Người Nhận *" at bounding box center [79, 85] width 75 height 10
drag, startPoint x: 85, startPoint y: 101, endPoint x: 95, endPoint y: 99, distance: 9.7
click at [86, 100] on div "0939043681 - Mai" at bounding box center [79, 97] width 68 height 7
type input "0939043681"
type input "Mai"
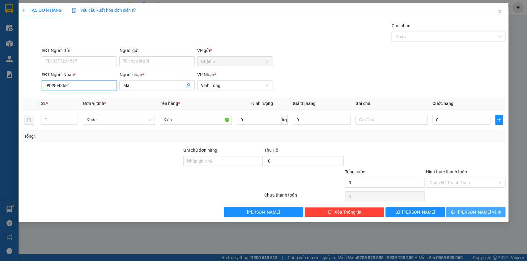
type input "0939043681"
drag, startPoint x: 467, startPoint y: 210, endPoint x: 463, endPoint y: 198, distance: 13.1
click at [456, 210] on icon "printer" at bounding box center [453, 211] width 4 height 4
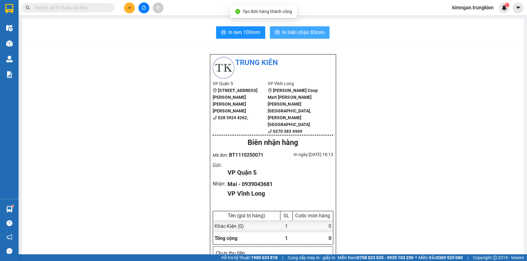
click at [301, 31] on span "In biên nhận 80mm" at bounding box center [303, 32] width 42 height 8
click at [283, 32] on span "In biên nhận 80mm" at bounding box center [303, 32] width 42 height 8
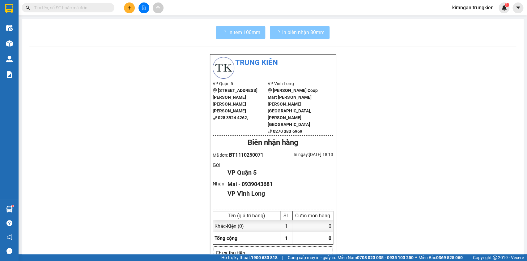
click at [241, 29] on span "In tem 100mm" at bounding box center [245, 32] width 32 height 8
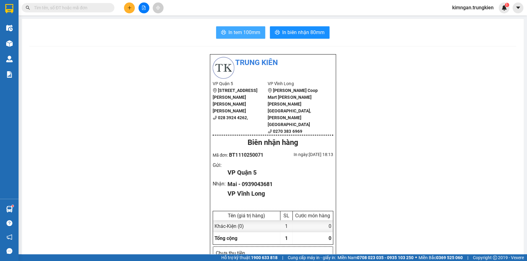
drag, startPoint x: 283, startPoint y: 32, endPoint x: 241, endPoint y: 29, distance: 42.2
click at [241, 29] on span "In tem 100mm" at bounding box center [245, 32] width 32 height 8
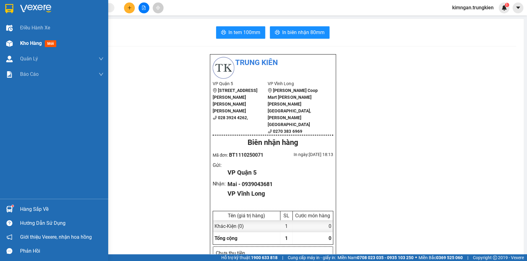
drag, startPoint x: 37, startPoint y: 47, endPoint x: 48, endPoint y: 44, distance: 10.7
click at [37, 47] on div "Kho hàng mới" at bounding box center [61, 43] width 83 height 15
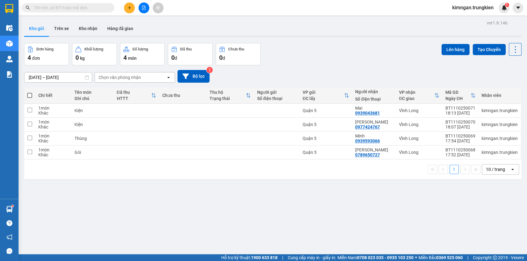
click at [28, 93] on span at bounding box center [29, 95] width 5 height 5
click at [30, 92] on input "checkbox" at bounding box center [30, 92] width 0 height 0
checkbox input "true"
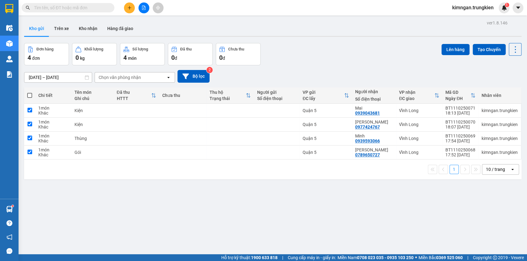
checkbox input "true"
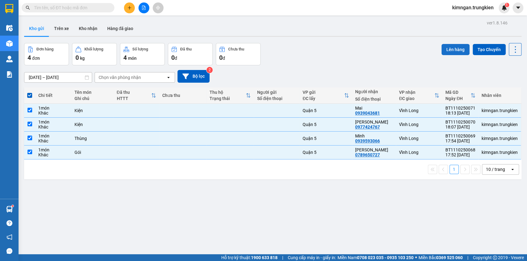
click at [457, 53] on button "Lên hàng" at bounding box center [456, 49] width 28 height 11
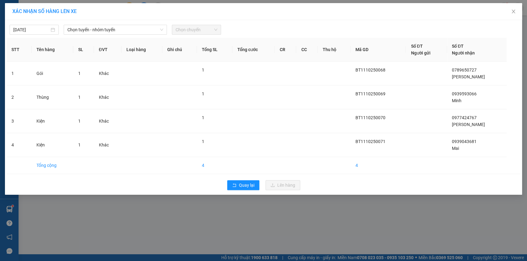
drag, startPoint x: 122, startPoint y: 37, endPoint x: 139, endPoint y: 31, distance: 17.3
click at [123, 36] on div "11/10/2025 Chọn tuyến - nhóm tuyến Chọn chuyến STT Tên hàng SL ĐVT Loại hàng Gh…" at bounding box center [263, 107] width 517 height 174
click at [139, 31] on span "Chọn tuyến - nhóm tuyến" at bounding box center [115, 29] width 96 height 9
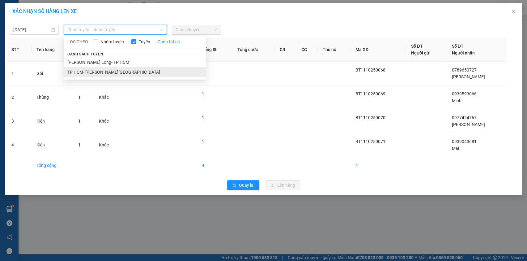
click at [127, 71] on li "TP HCM- [PERSON_NAME][GEOGRAPHIC_DATA]" at bounding box center [135, 72] width 142 height 10
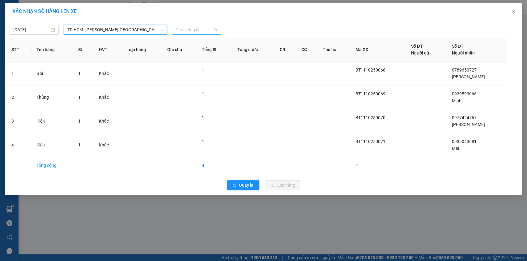
click at [188, 31] on span "Chọn chuyến" at bounding box center [197, 29] width 42 height 9
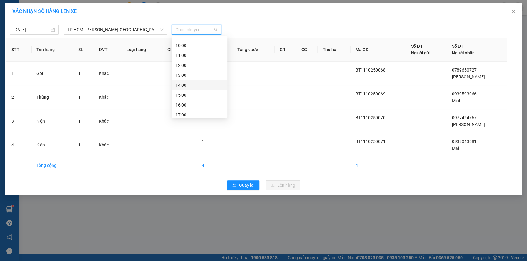
scroll to position [79, 0]
click at [193, 110] on div "19:00" at bounding box center [200, 111] width 48 height 7
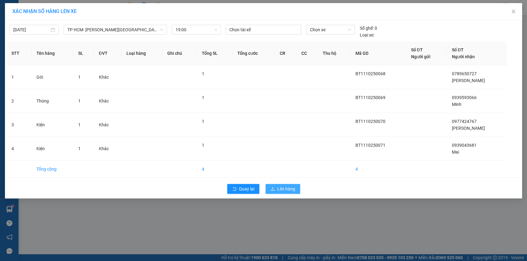
click at [286, 186] on span "Lên hàng" at bounding box center [286, 188] width 18 height 7
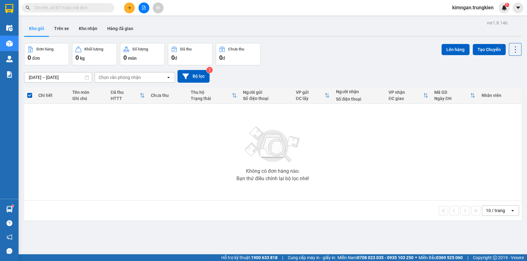
click at [81, 9] on input "text" at bounding box center [70, 7] width 73 height 7
type input "000"
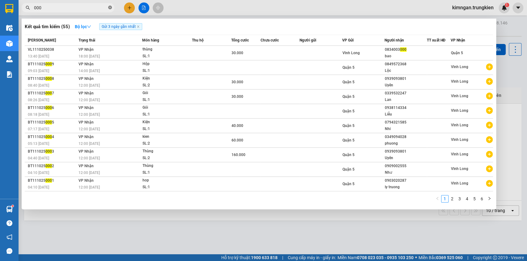
click at [111, 10] on span at bounding box center [110, 8] width 4 height 6
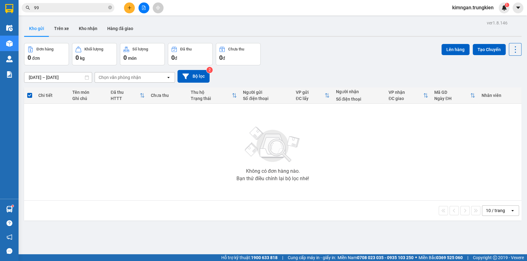
type input "997"
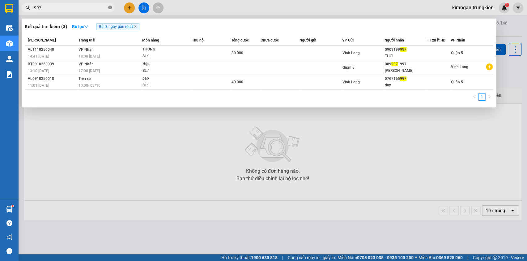
click at [110, 9] on icon "close-circle" at bounding box center [110, 8] width 4 height 4
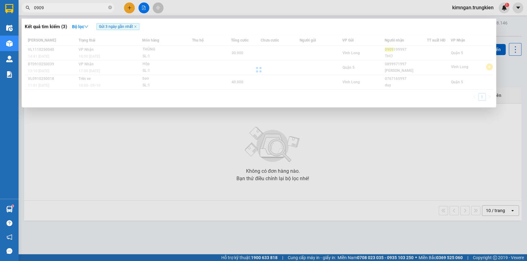
type input "09091"
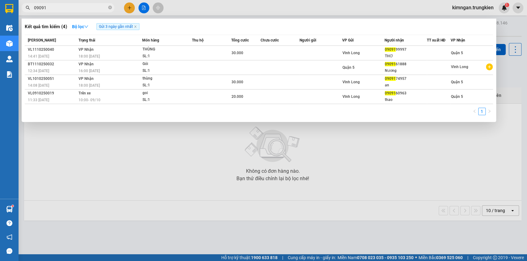
click at [109, 7] on icon "close-circle" at bounding box center [110, 8] width 4 height 4
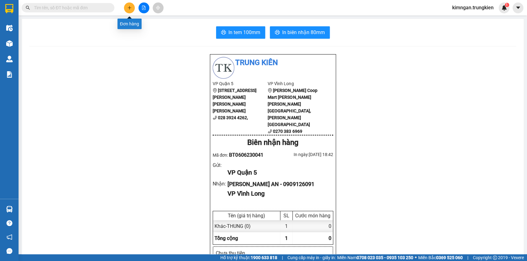
click at [132, 8] on button at bounding box center [129, 7] width 11 height 11
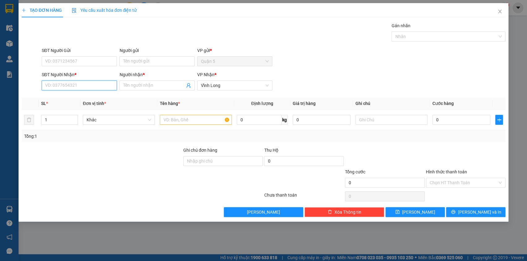
click at [54, 87] on input "SĐT Người Nhận *" at bounding box center [79, 85] width 75 height 10
click at [74, 107] on div "0979569869 - 8 Thạnh" at bounding box center [79, 107] width 68 height 7
type input "0979569869"
type input "8 [PERSON_NAME]"
type input "0979569869"
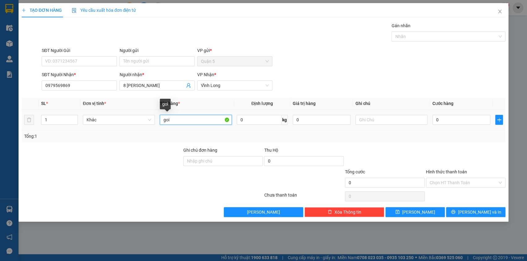
click at [171, 120] on input "goi" at bounding box center [196, 120] width 72 height 10
type input "g"
type input "hop"
click at [468, 208] on button "[PERSON_NAME] và In" at bounding box center [475, 212] width 59 height 10
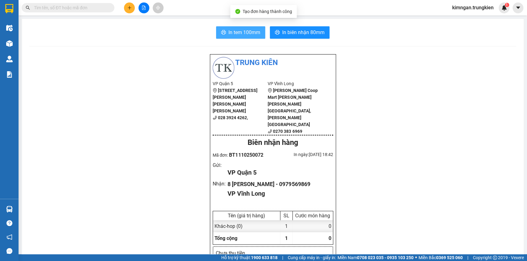
click at [254, 29] on span "In tem 100mm" at bounding box center [245, 32] width 32 height 8
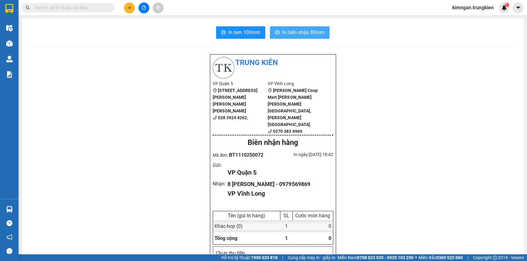
click at [299, 30] on span "In biên nhận 80mm" at bounding box center [303, 32] width 42 height 8
click at [128, 5] on button at bounding box center [129, 7] width 11 height 11
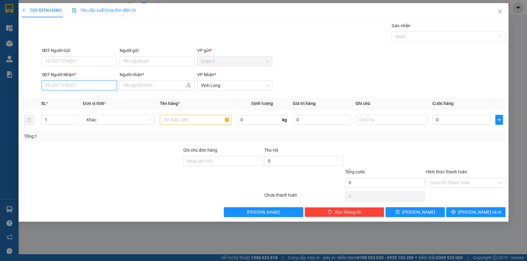
click at [72, 88] on input "SĐT Người Nhận *" at bounding box center [79, 85] width 75 height 10
click at [73, 109] on div "0918414758 - hoang gia thi" at bounding box center [79, 107] width 68 height 7
type input "0918414758"
type input "hoang gia thi"
type input "0918414758"
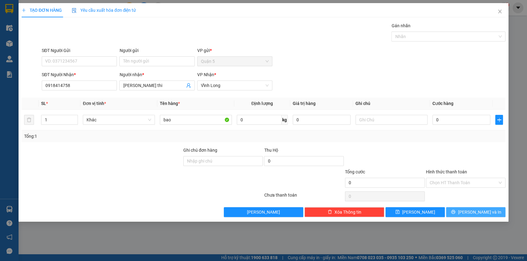
click at [469, 209] on button "[PERSON_NAME] và In" at bounding box center [475, 212] width 59 height 10
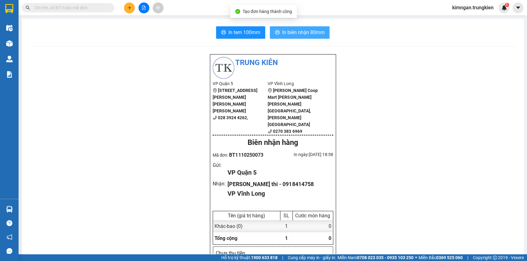
click at [294, 32] on span "In biên nhận 80mm" at bounding box center [303, 32] width 42 height 8
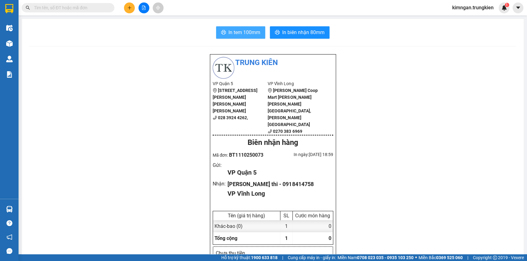
click at [245, 33] on span "In tem 100mm" at bounding box center [245, 32] width 32 height 8
